Goal: Find specific page/section: Find specific page/section

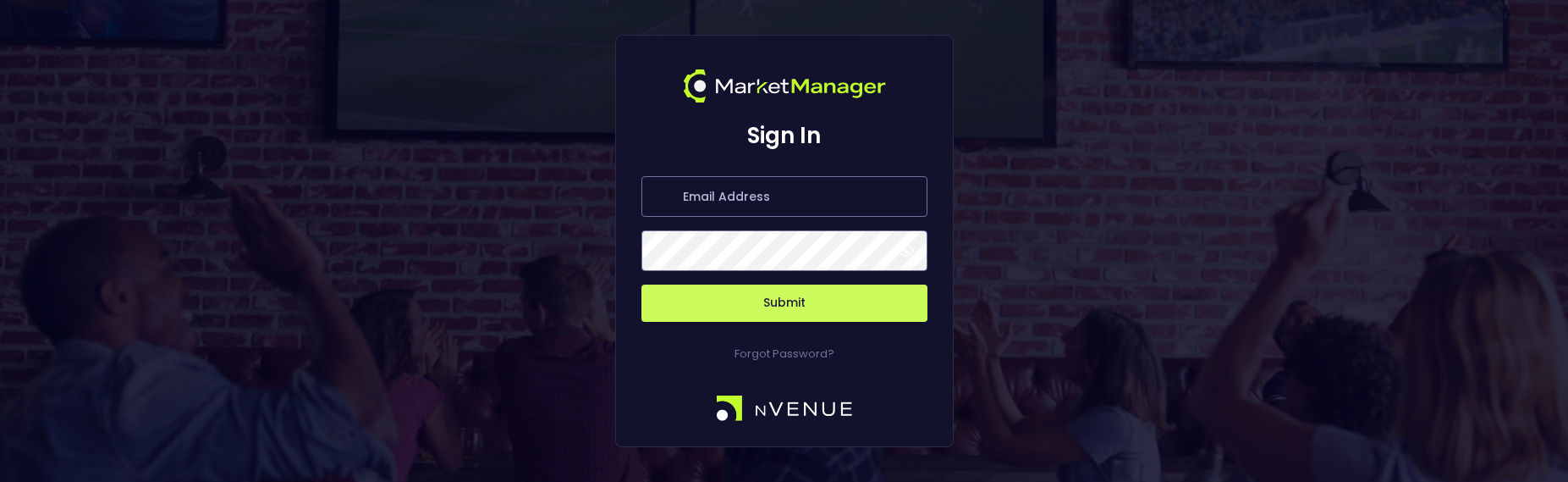
type input "[PERSON_NAME][EMAIL_ADDRESS][DOMAIN_NAME]"
click at [733, 304] on button "Submit" at bounding box center [784, 303] width 286 height 38
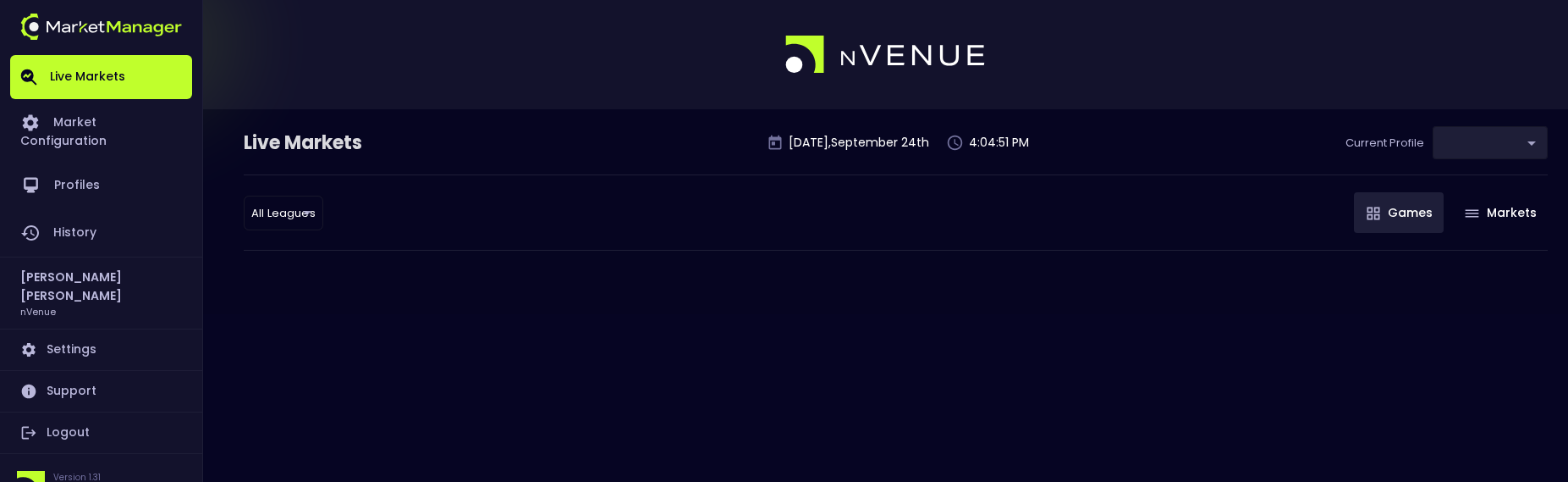
type input "0d810fa5-e353-4d9c-b11d-31f095cae871"
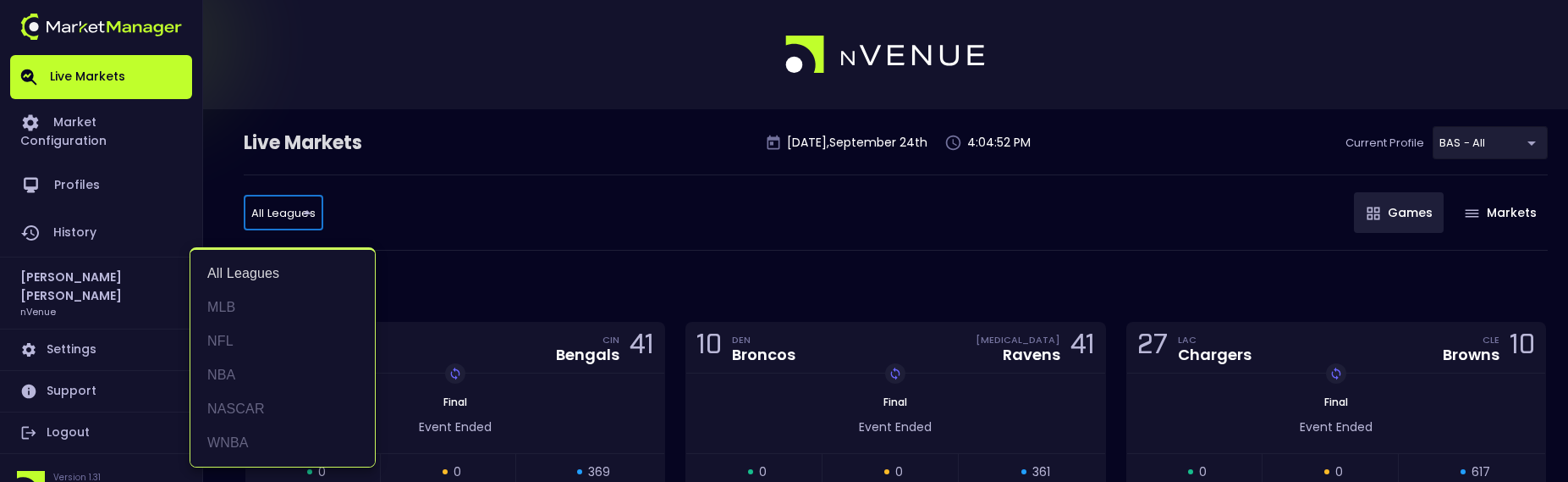
click at [272, 312] on li "MLB" at bounding box center [283, 307] width 184 height 34
type input "MLB"
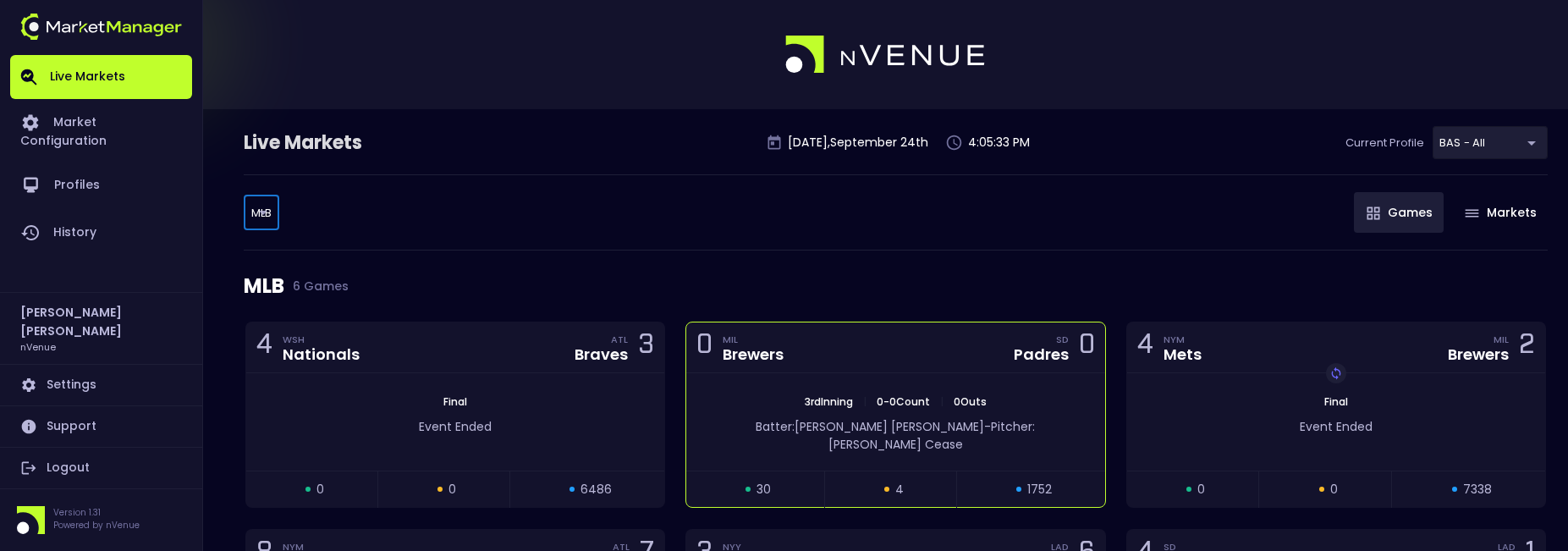
click at [810, 333] on div "0 MIL Brewers SD Padres 0" at bounding box center [895, 348] width 418 height 51
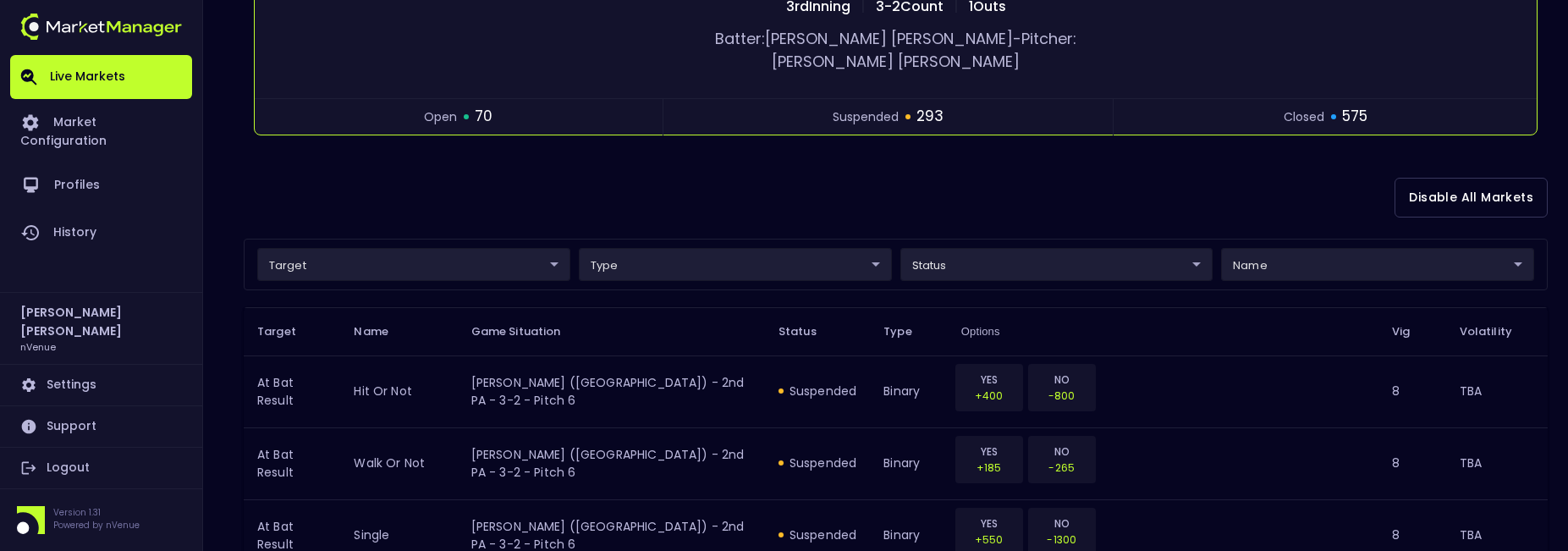
scroll to position [146, 0]
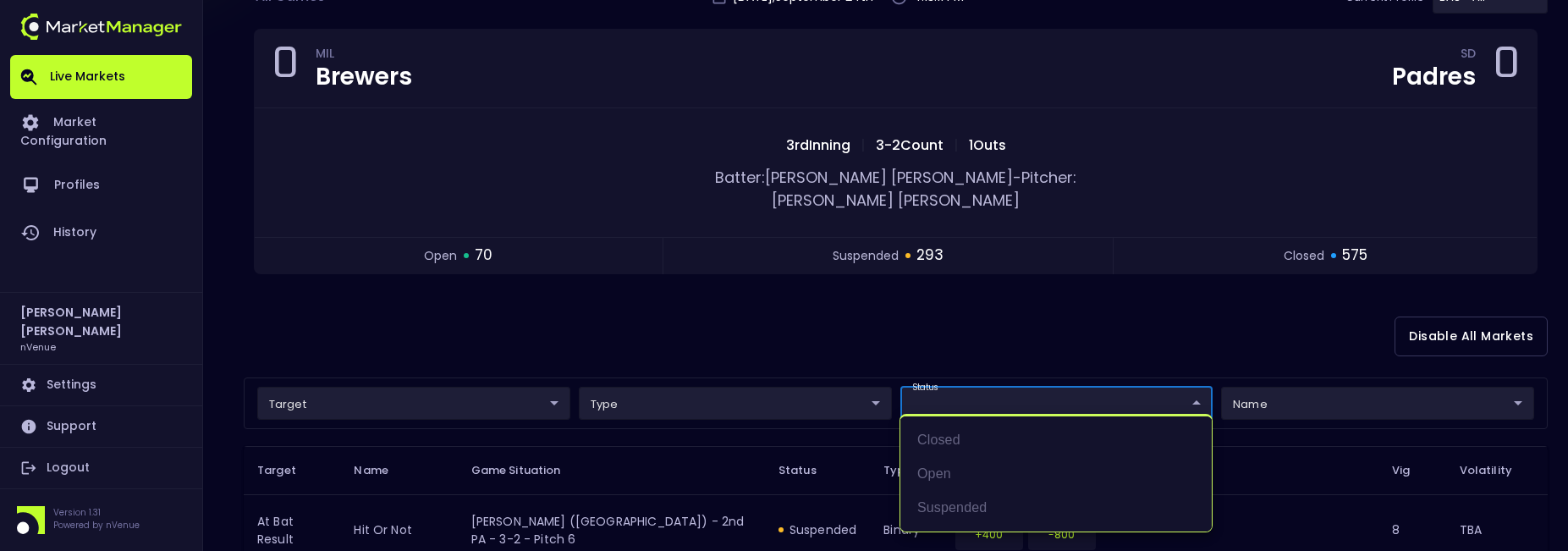
click at [950, 473] on li "open" at bounding box center [1056, 474] width 312 height 34
type input "open"
click at [775, 328] on div at bounding box center [784, 275] width 1568 height 551
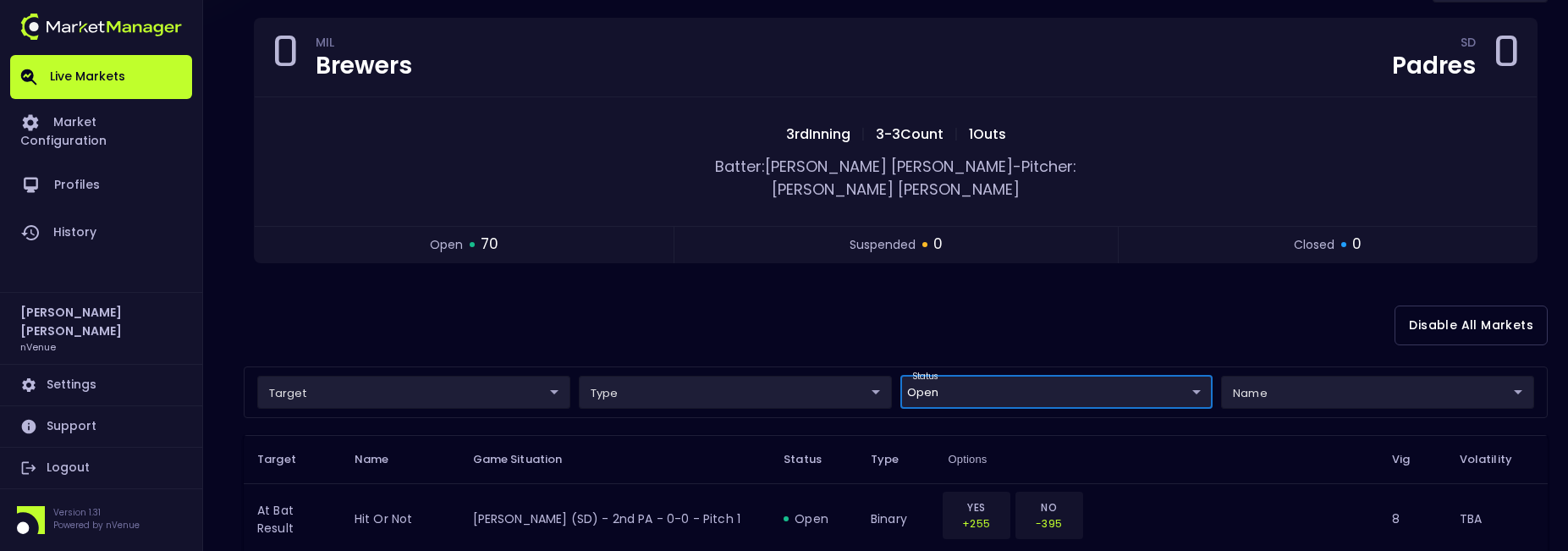
scroll to position [0, 0]
